Goal: Task Accomplishment & Management: Complete application form

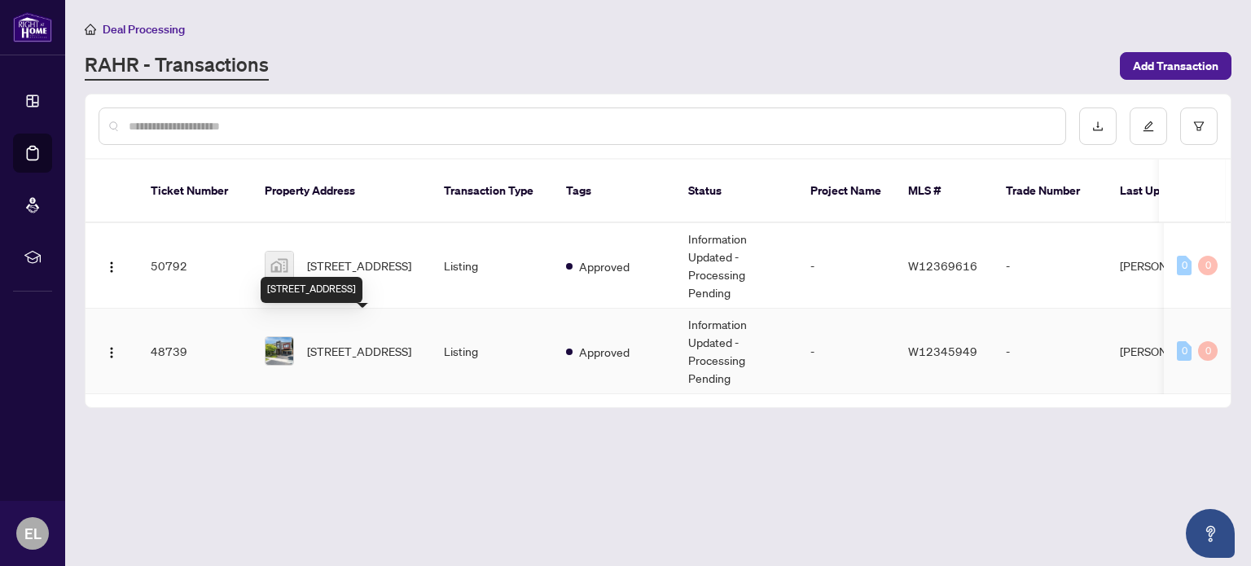
click at [383, 342] on span "[STREET_ADDRESS]" at bounding box center [359, 351] width 104 height 18
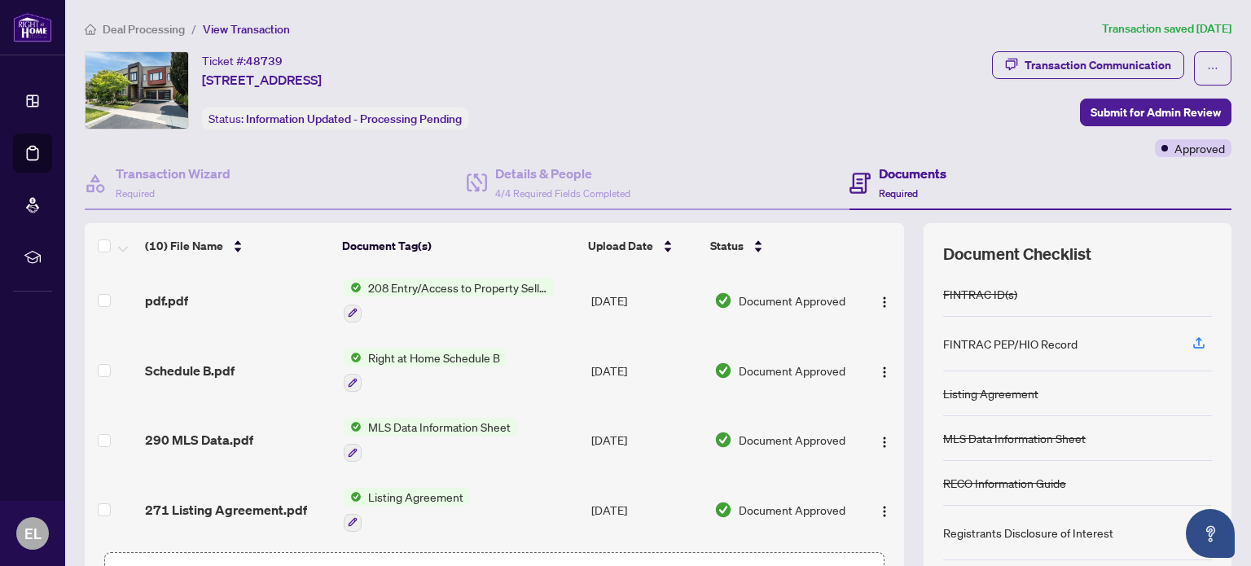
scroll to position [114, 0]
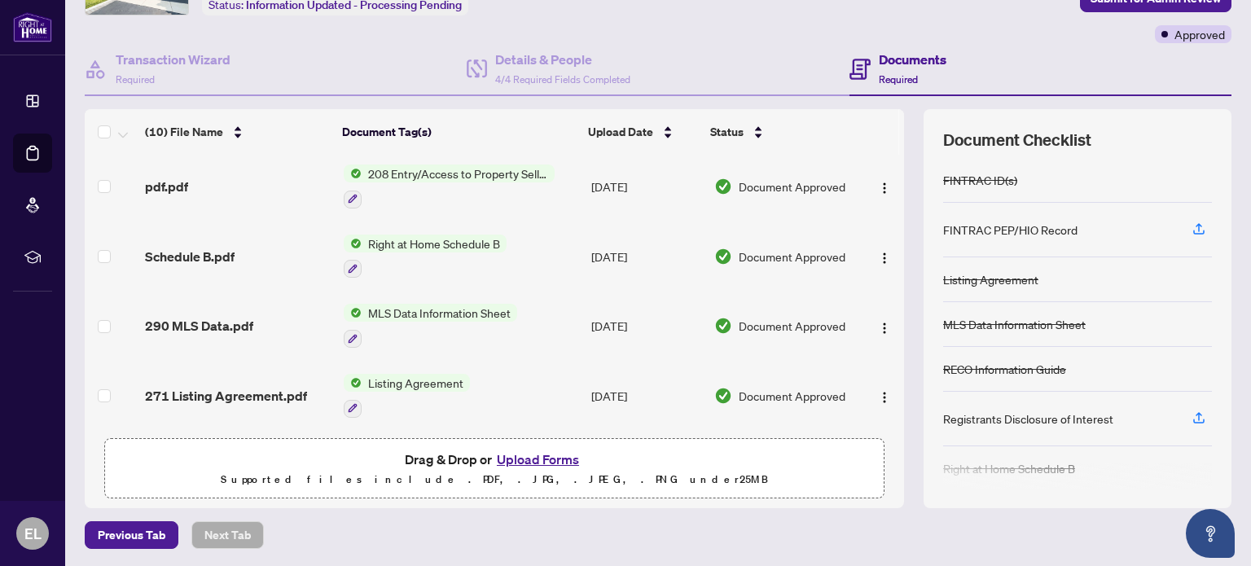
click at [548, 453] on button "Upload Forms" at bounding box center [538, 459] width 92 height 21
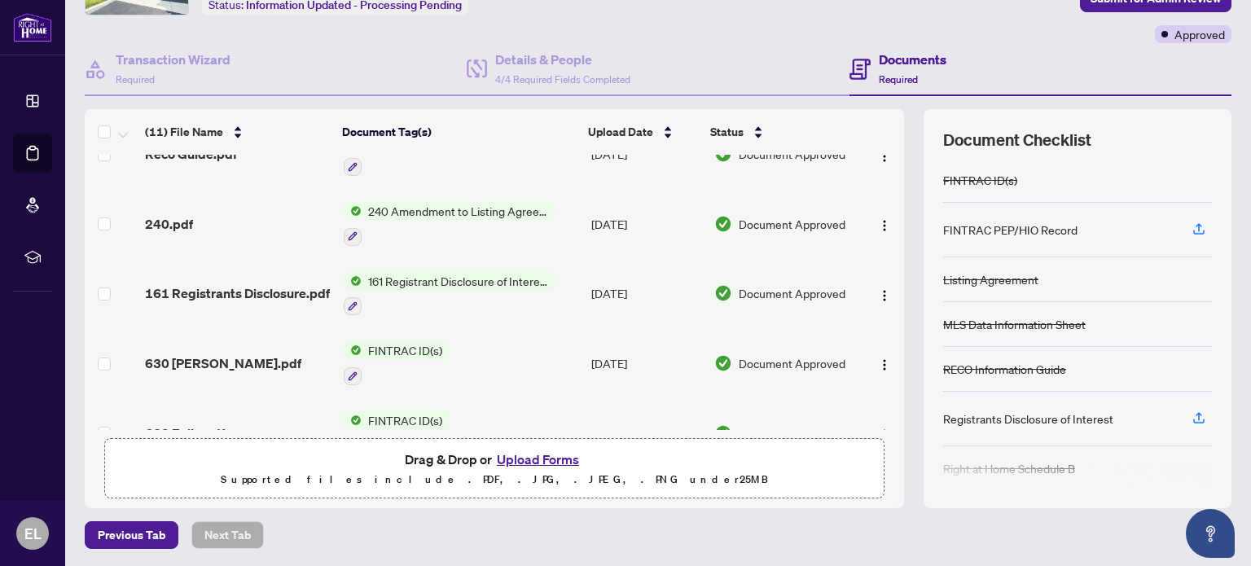
scroll to position [0, 0]
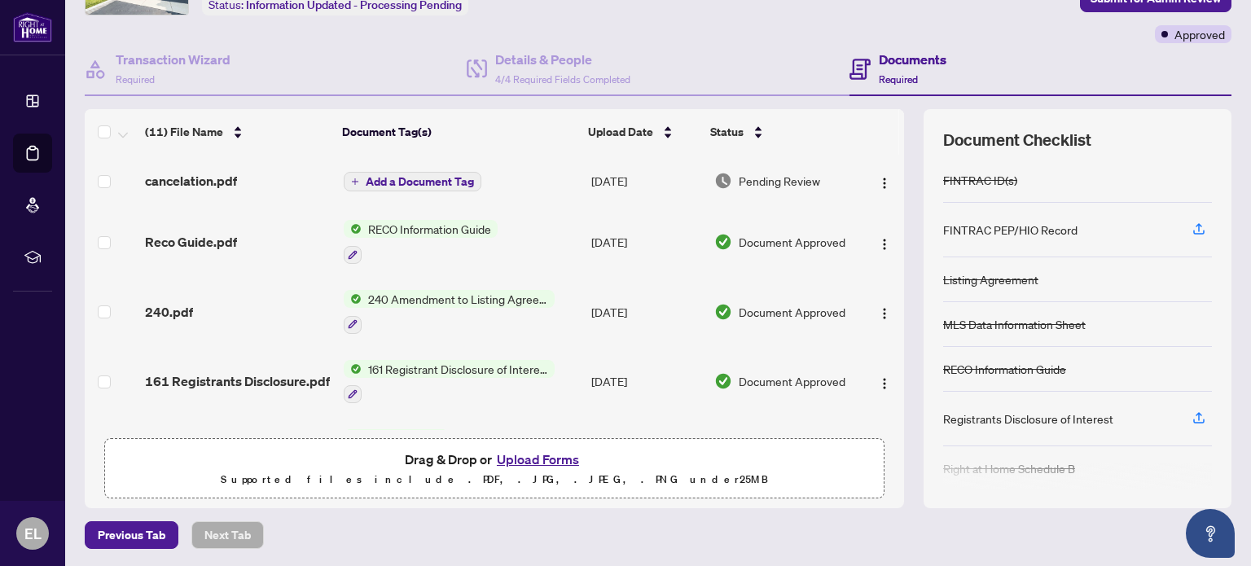
click at [422, 176] on span "Add a Document Tag" at bounding box center [420, 181] width 108 height 11
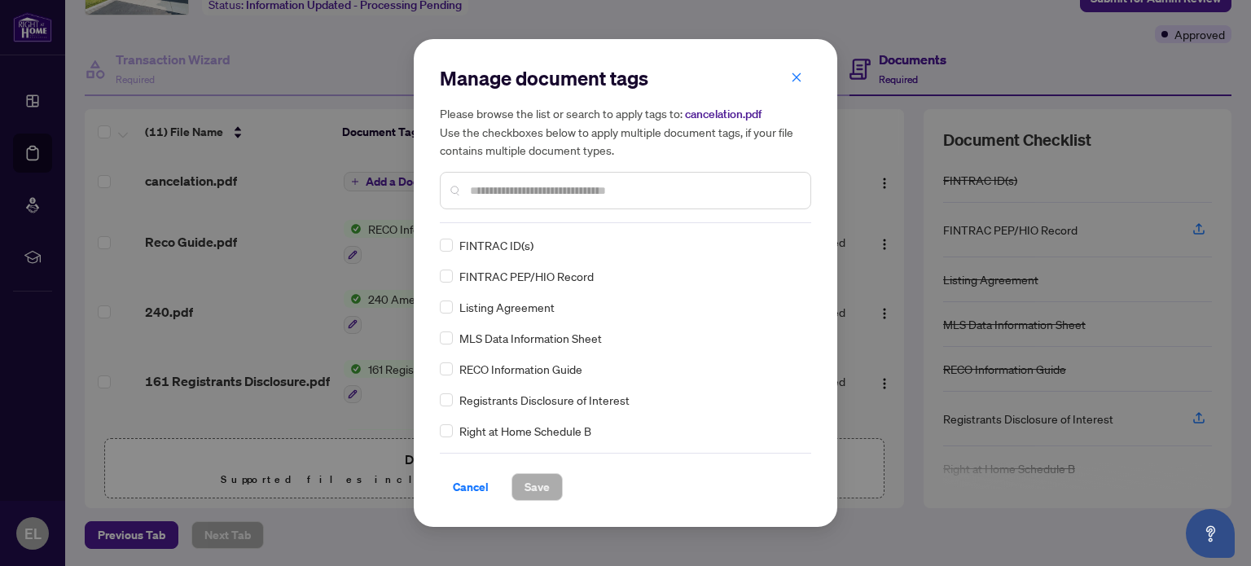
click at [528, 189] on input "text" at bounding box center [633, 191] width 327 height 18
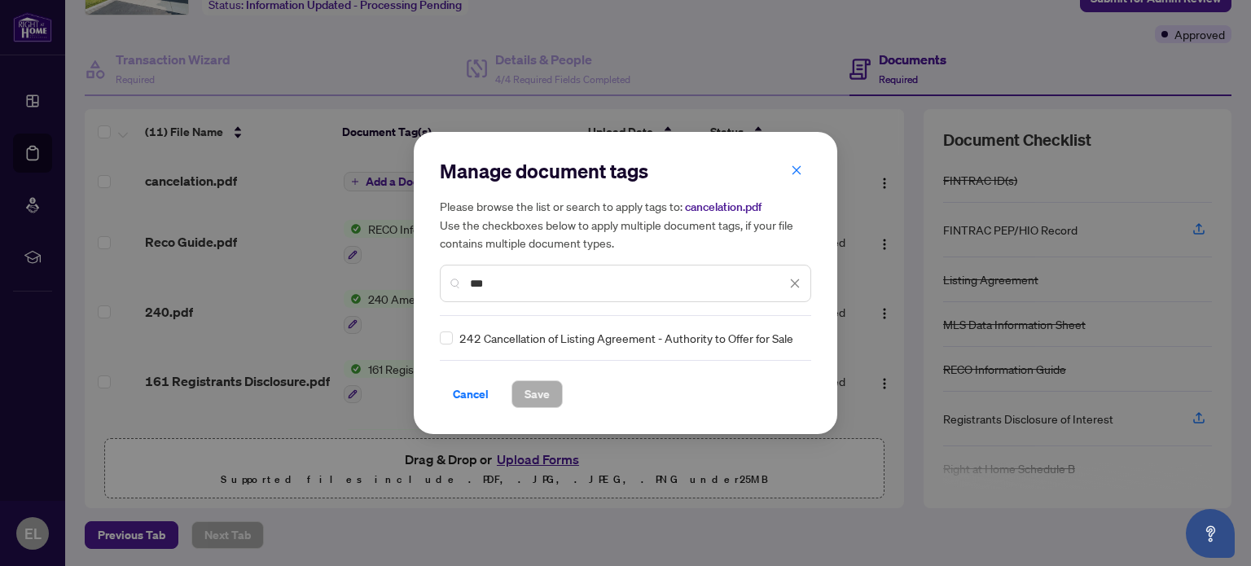
type input "***"
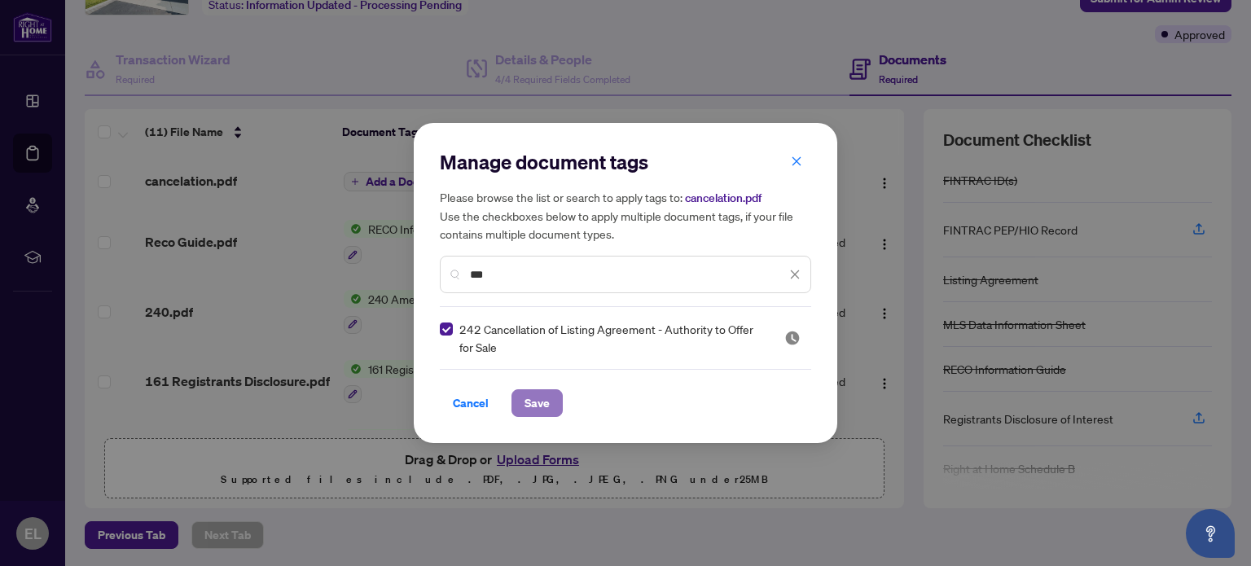
click at [537, 400] on span "Save" at bounding box center [536, 403] width 25 height 26
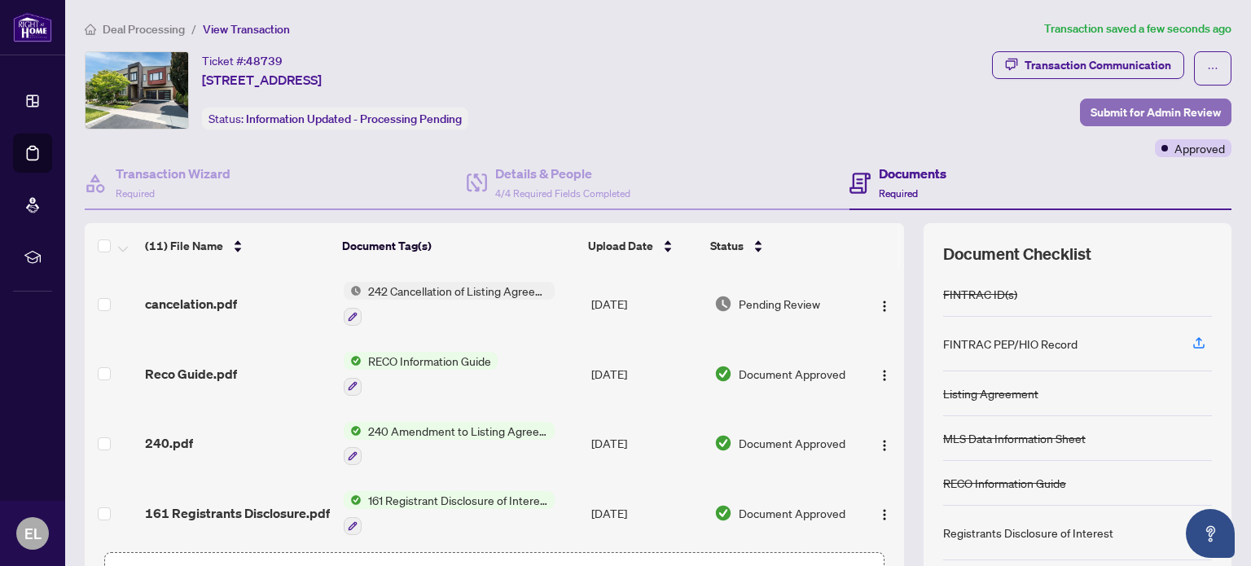
click at [1107, 113] on span "Submit for Admin Review" at bounding box center [1155, 112] width 130 height 26
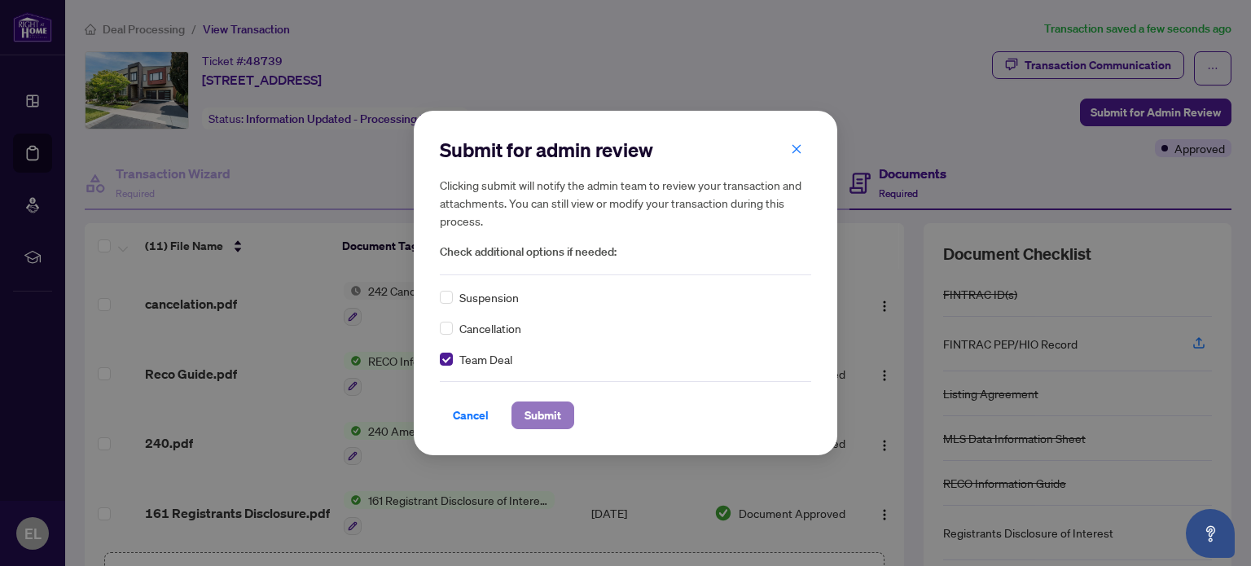
click at [534, 416] on span "Submit" at bounding box center [542, 415] width 37 height 26
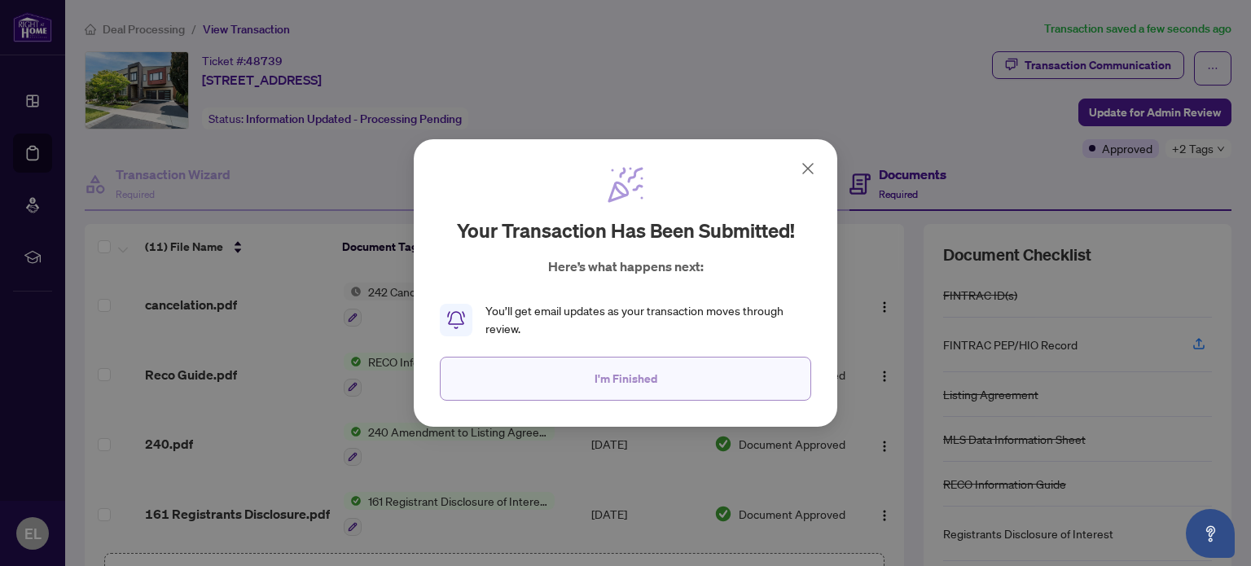
click at [658, 387] on button "I'm Finished" at bounding box center [625, 379] width 371 height 44
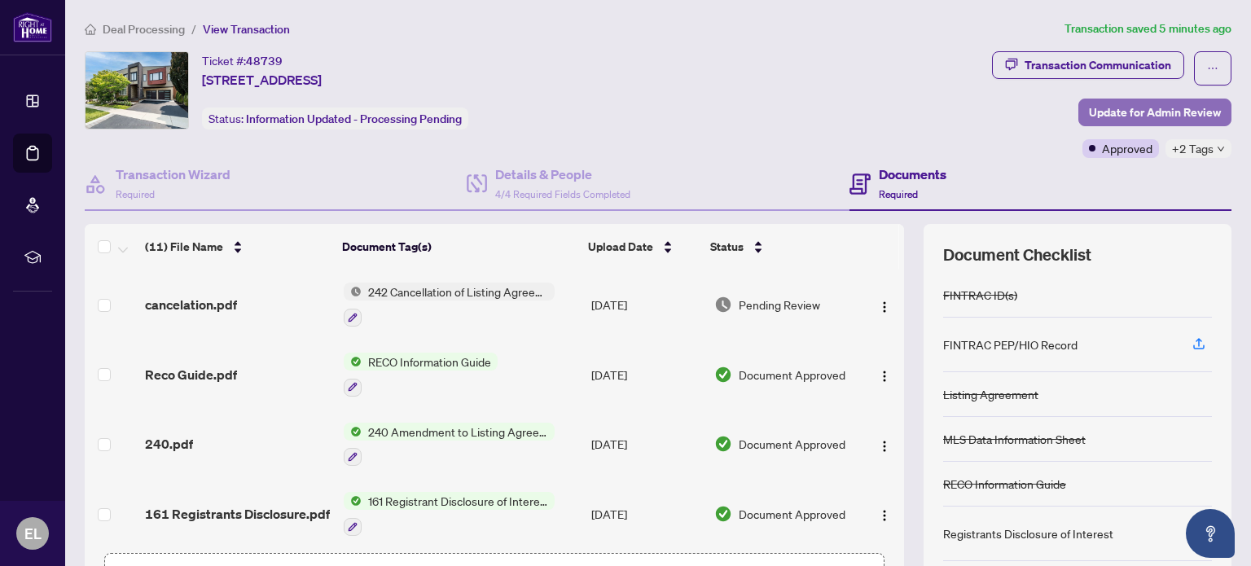
click at [1143, 113] on span "Update for Admin Review" at bounding box center [1155, 112] width 132 height 26
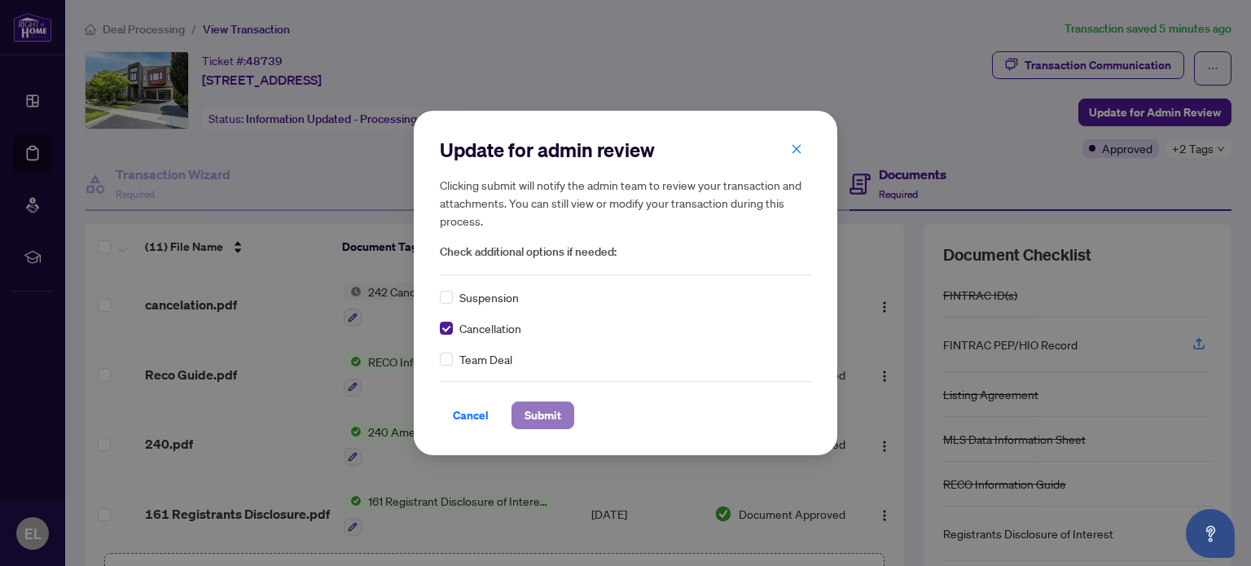
click at [544, 417] on span "Submit" at bounding box center [542, 415] width 37 height 26
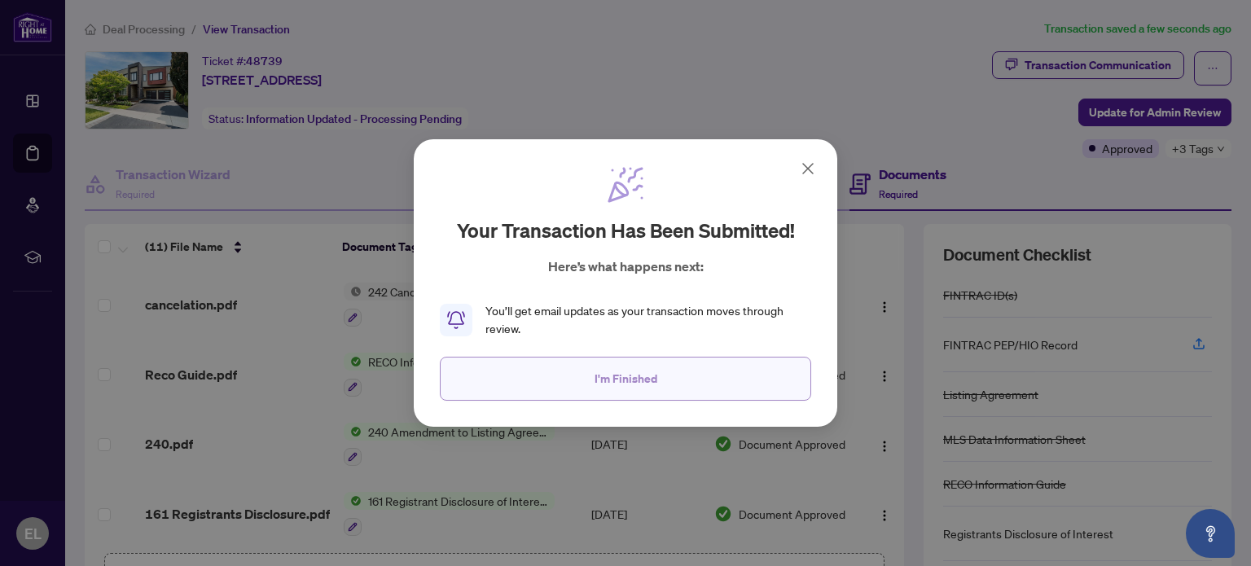
click at [609, 388] on span "I'm Finished" at bounding box center [625, 379] width 63 height 26
